Goal: Transaction & Acquisition: Purchase product/service

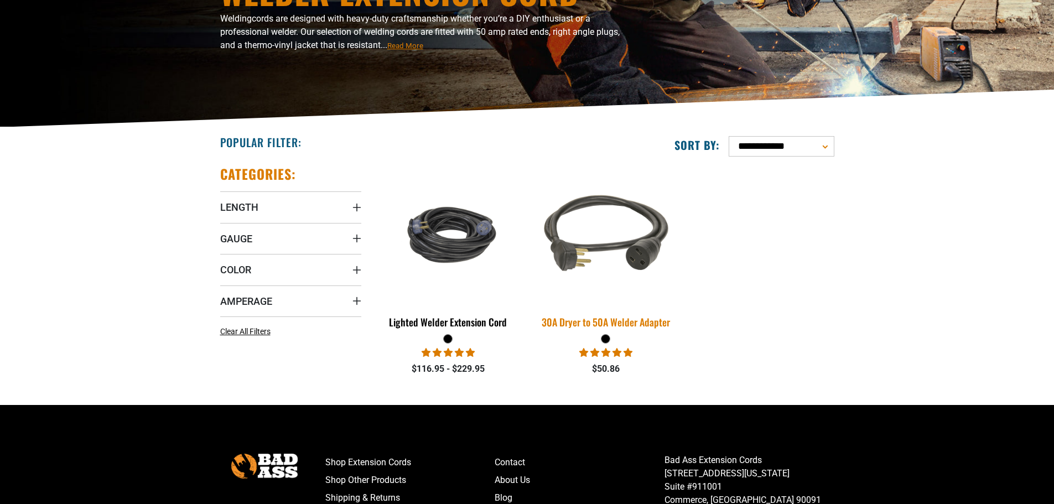
scroll to position [166, 0]
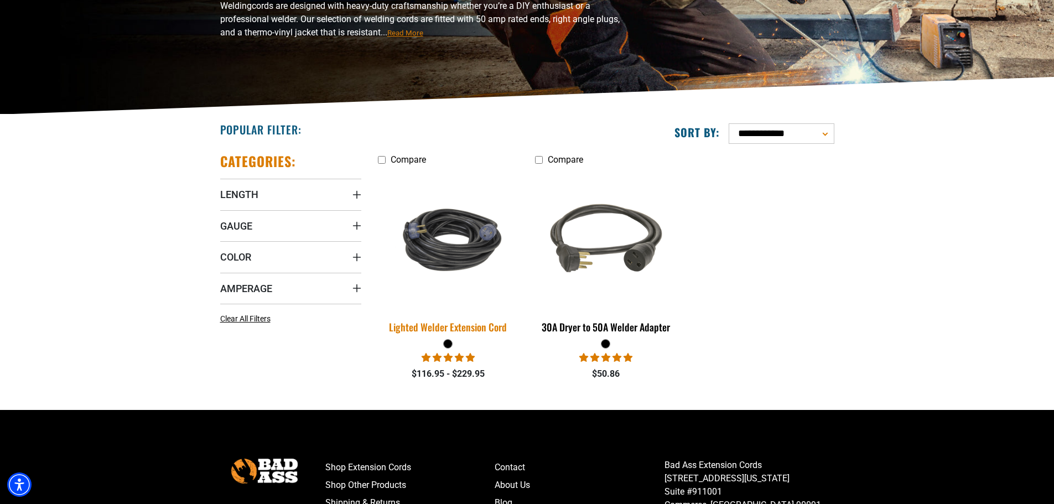
click at [467, 248] on img at bounding box center [448, 240] width 155 height 95
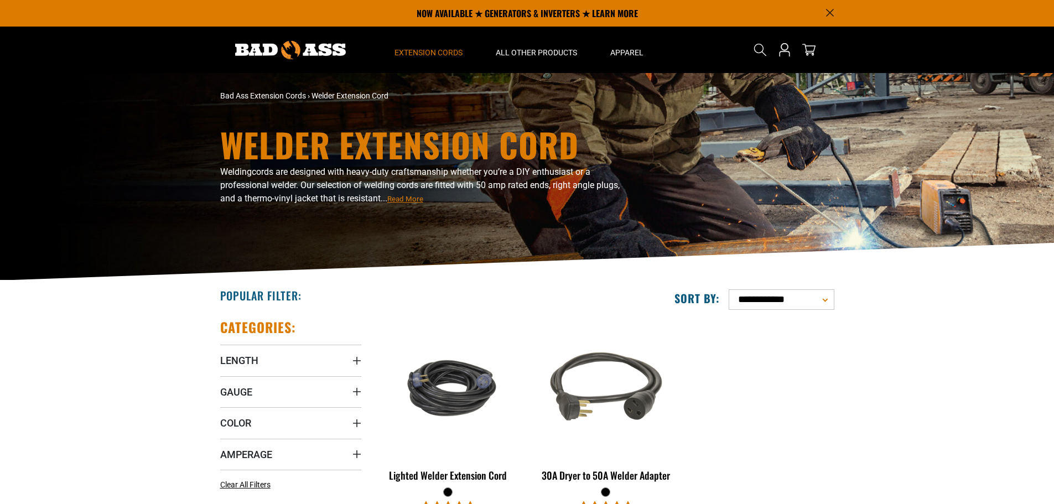
scroll to position [166, 0]
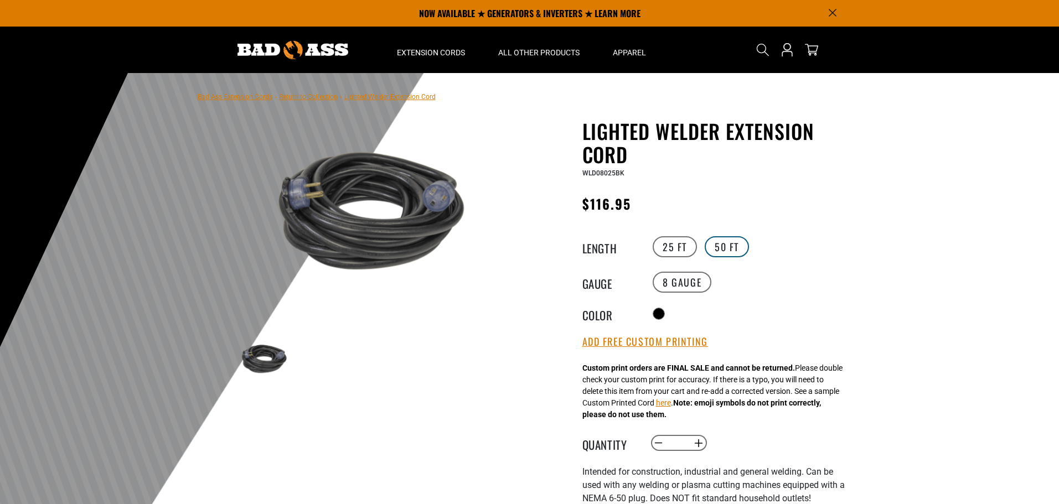
click at [720, 242] on label "50 FT" at bounding box center [727, 246] width 44 height 21
